Goal: Information Seeking & Learning: Learn about a topic

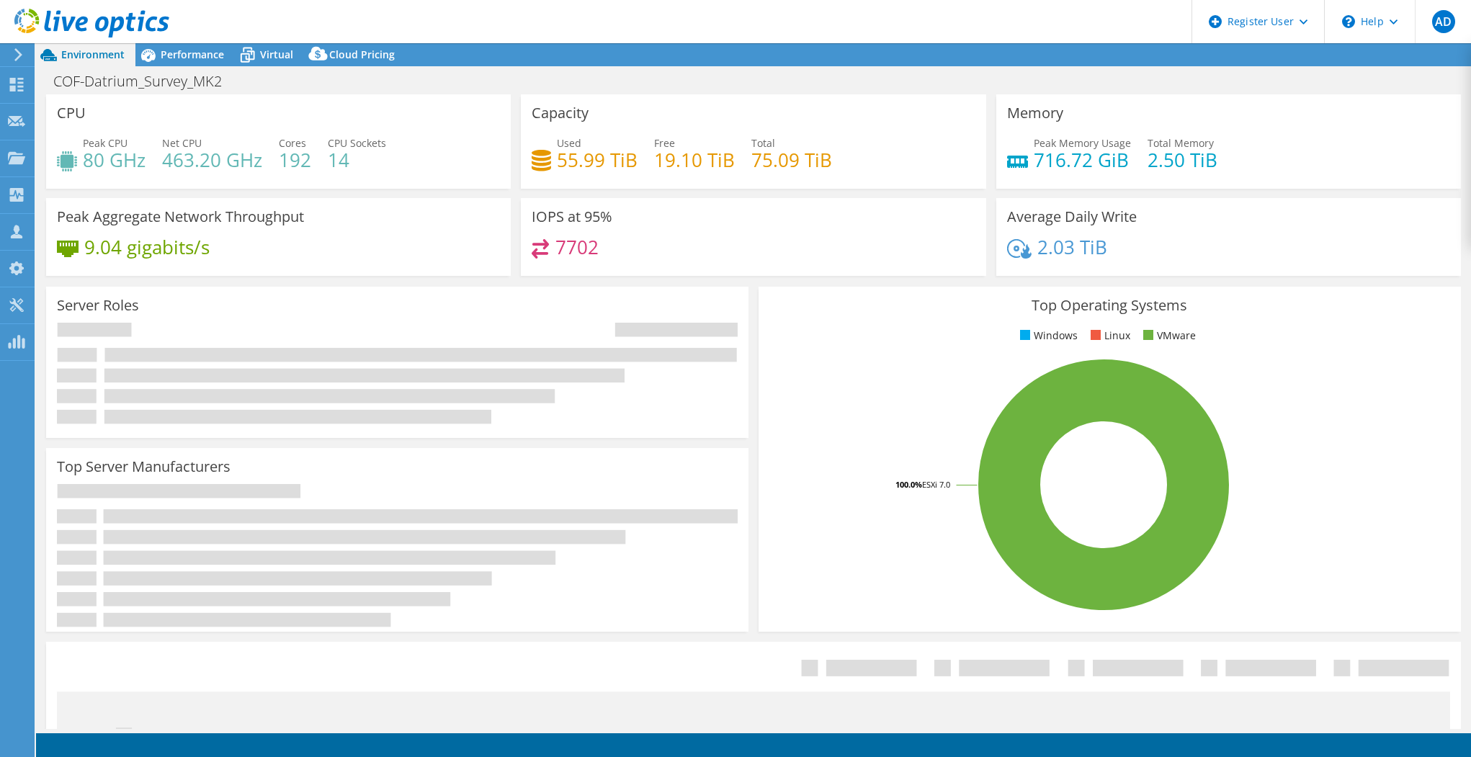
select select "USWest"
select select "USD"
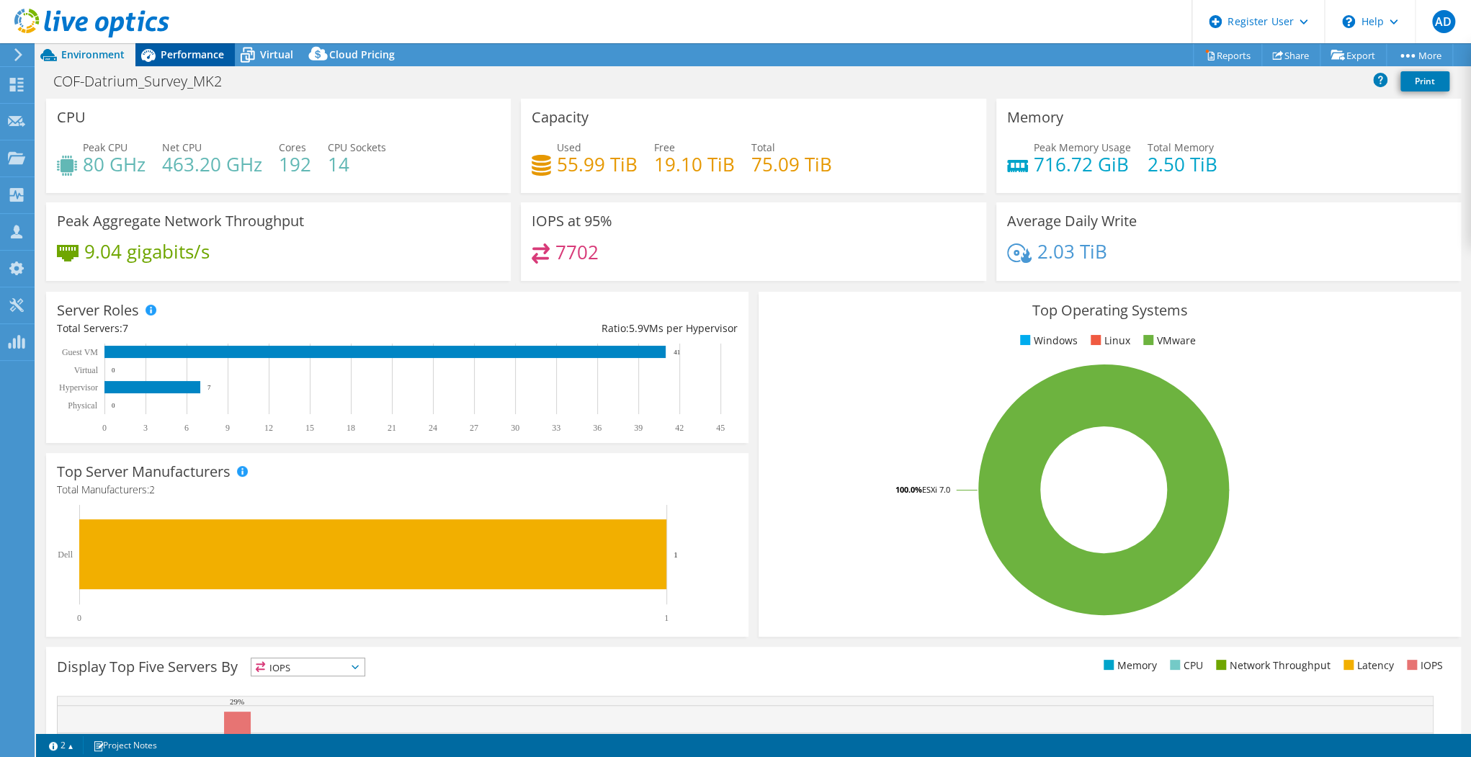
click at [171, 55] on span "Performance" at bounding box center [192, 55] width 63 height 14
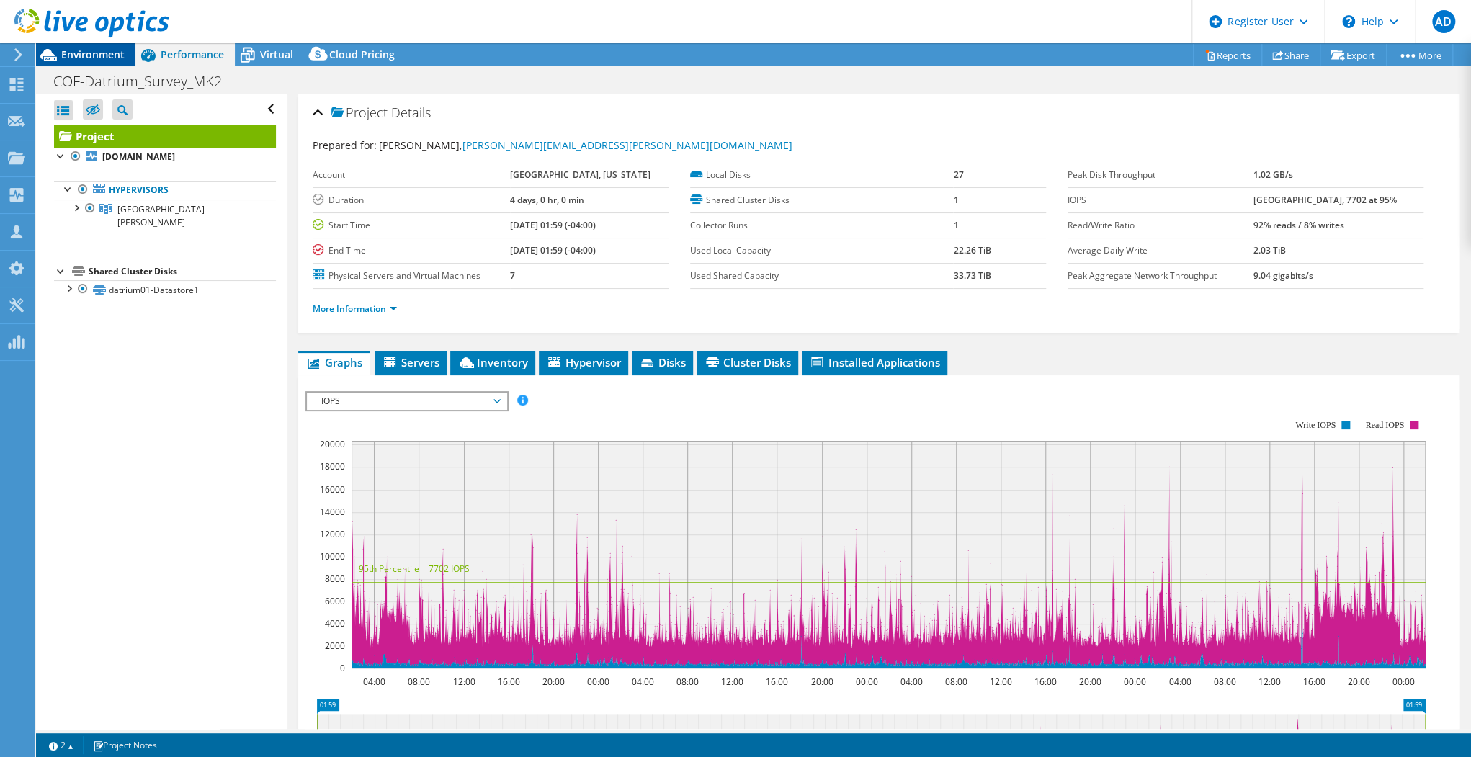
click at [81, 58] on span "Environment" at bounding box center [92, 55] width 63 height 14
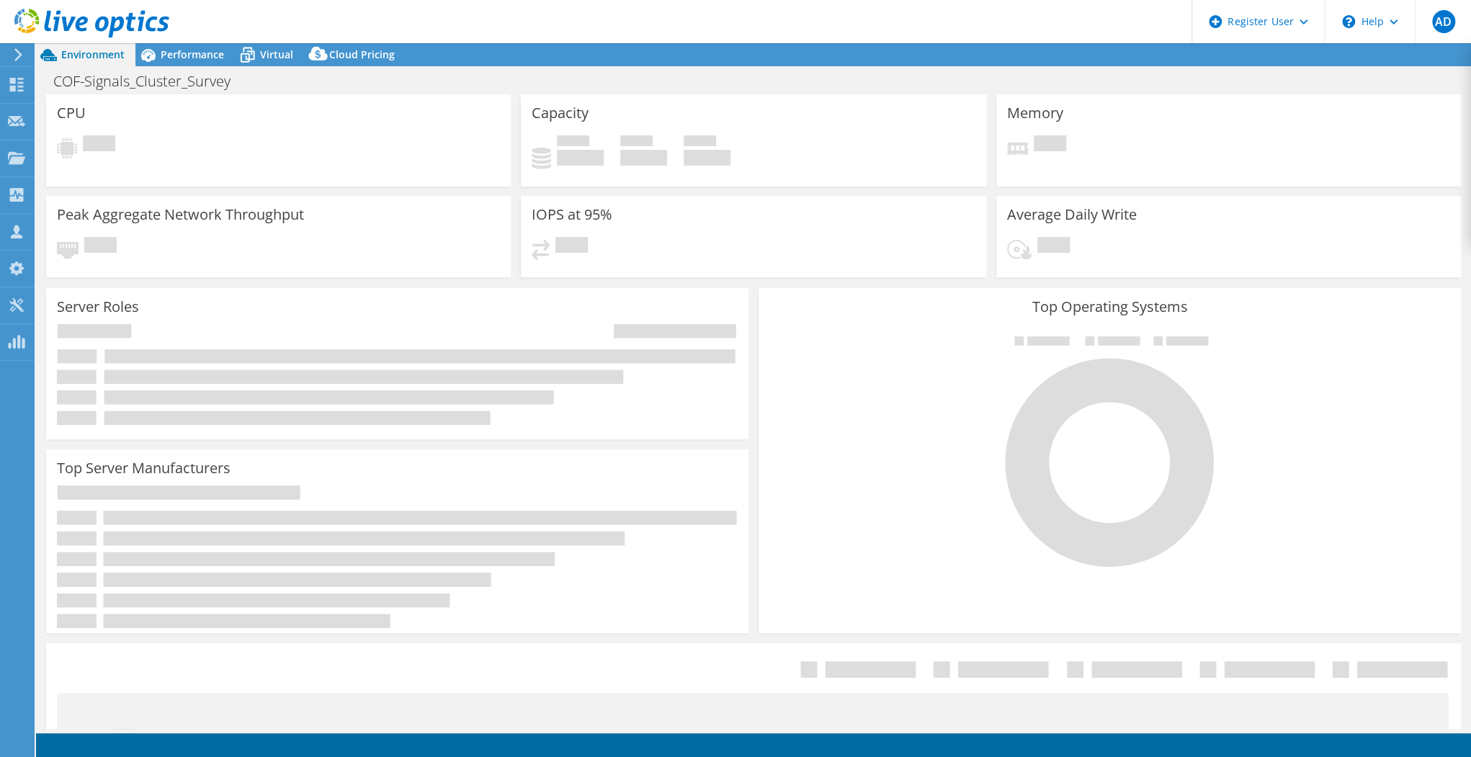
select select "USD"
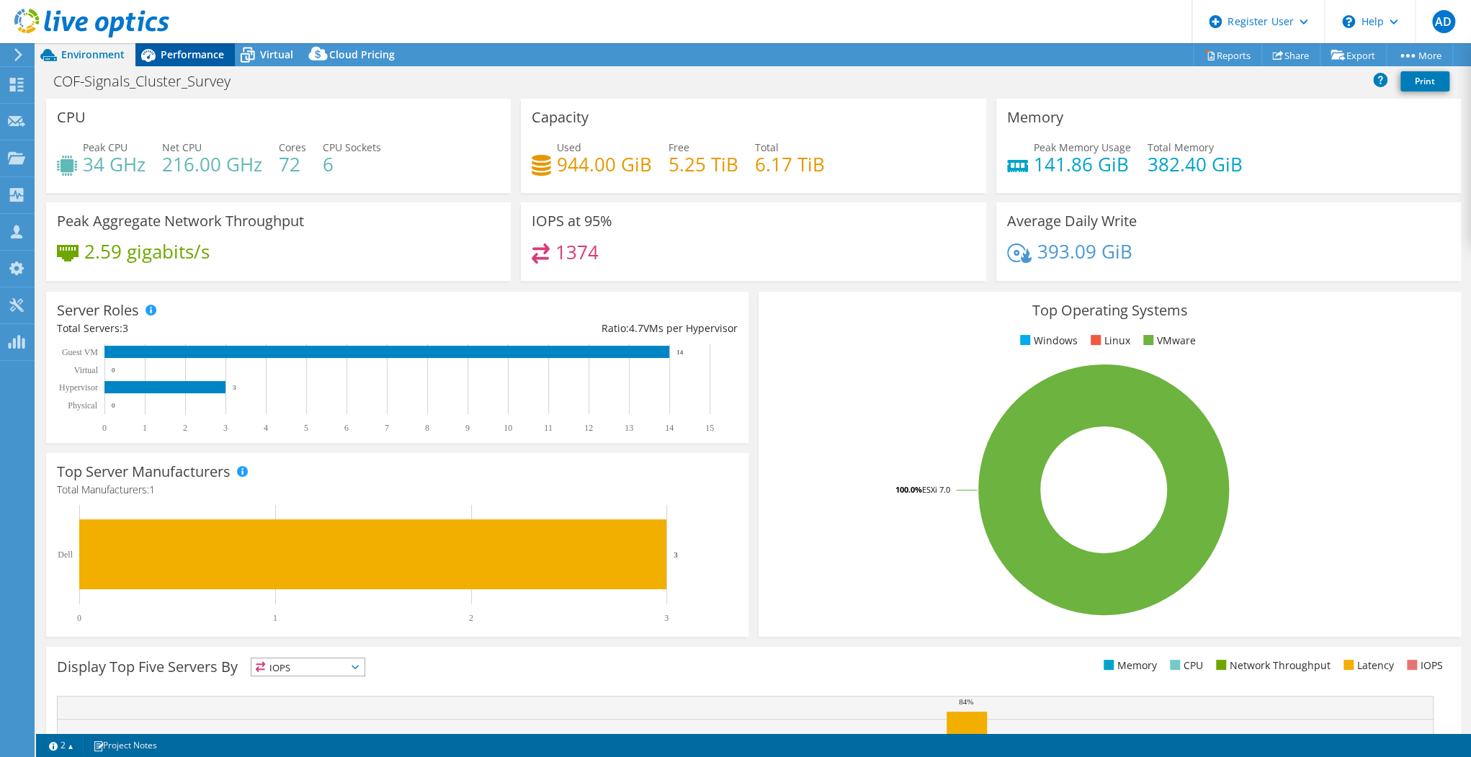
click at [163, 50] on span "Performance" at bounding box center [192, 55] width 63 height 14
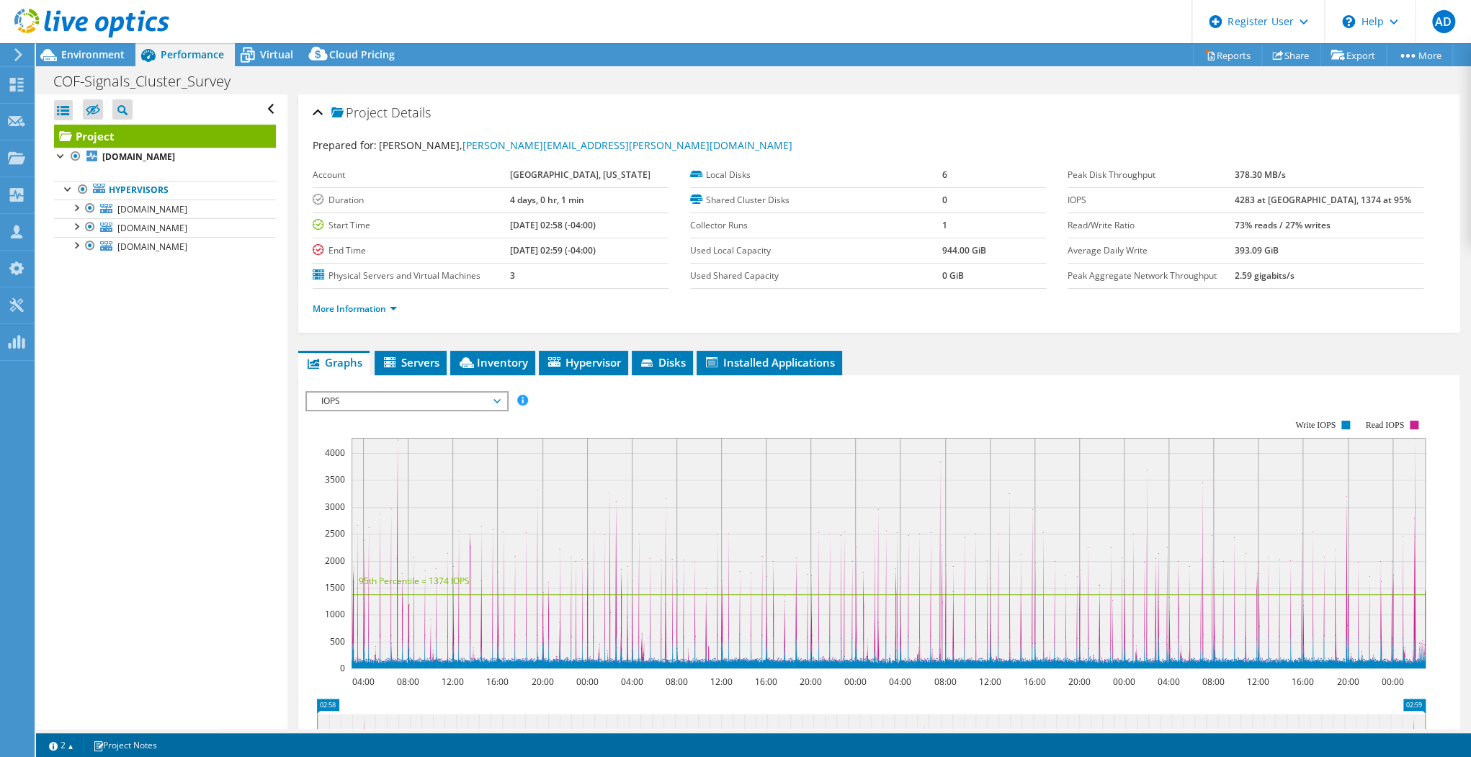
select select "EUFrankfurt"
click at [470, 352] on li "Inventory" at bounding box center [492, 363] width 85 height 24
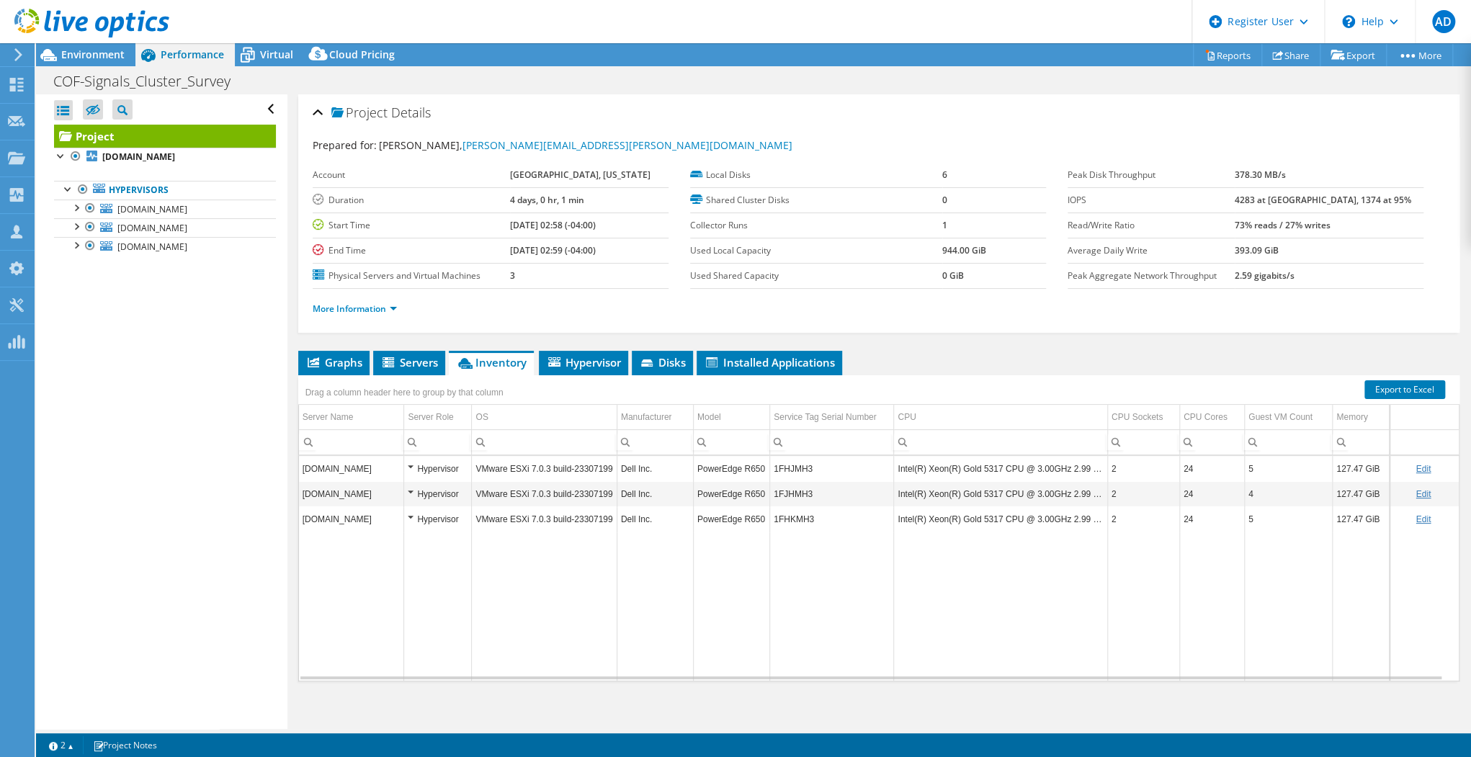
click at [115, 45] on div at bounding box center [84, 24] width 169 height 48
click at [114, 52] on span "Environment" at bounding box center [92, 55] width 63 height 14
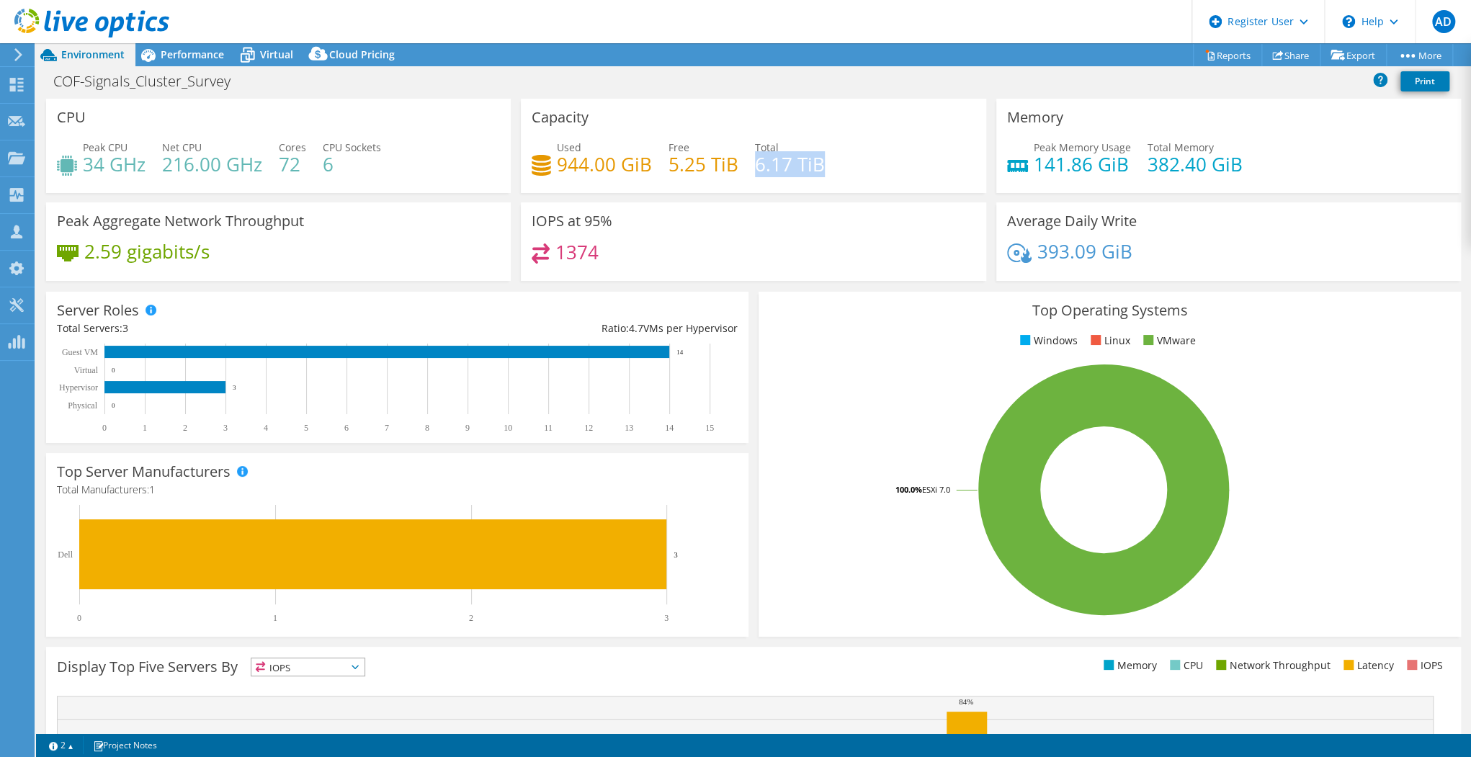
drag, startPoint x: 827, startPoint y: 168, endPoint x: 752, endPoint y: 174, distance: 75.2
click at [752, 174] on div "Used 944.00 GiB Free 5.25 TiB Total 6.17 TiB" at bounding box center [753, 163] width 443 height 47
